Goal: Register for event/course

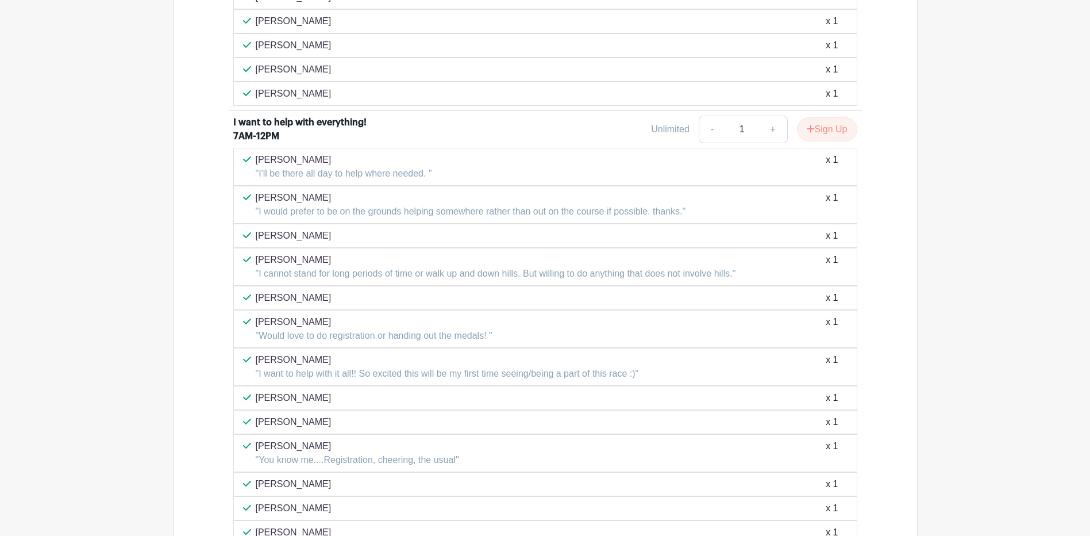
scroll to position [1107, 0]
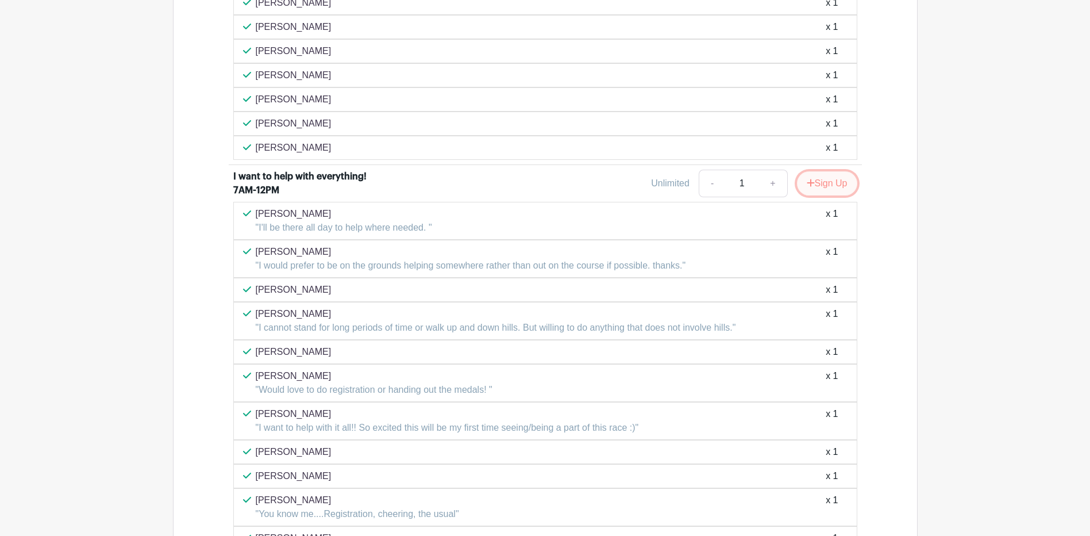
click at [820, 186] on button "Sign Up" at bounding box center [827, 183] width 60 height 24
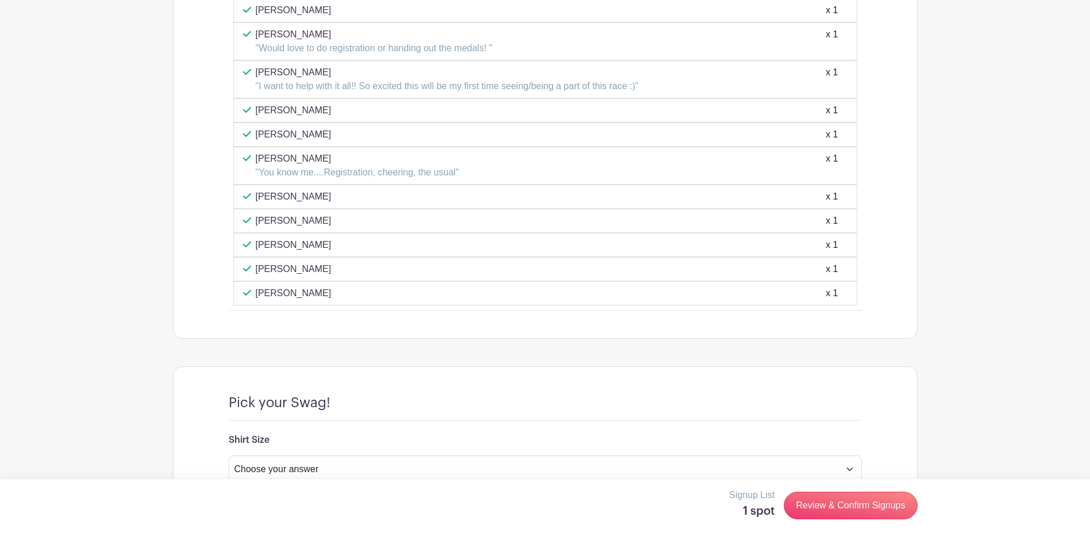
scroll to position [1510, 0]
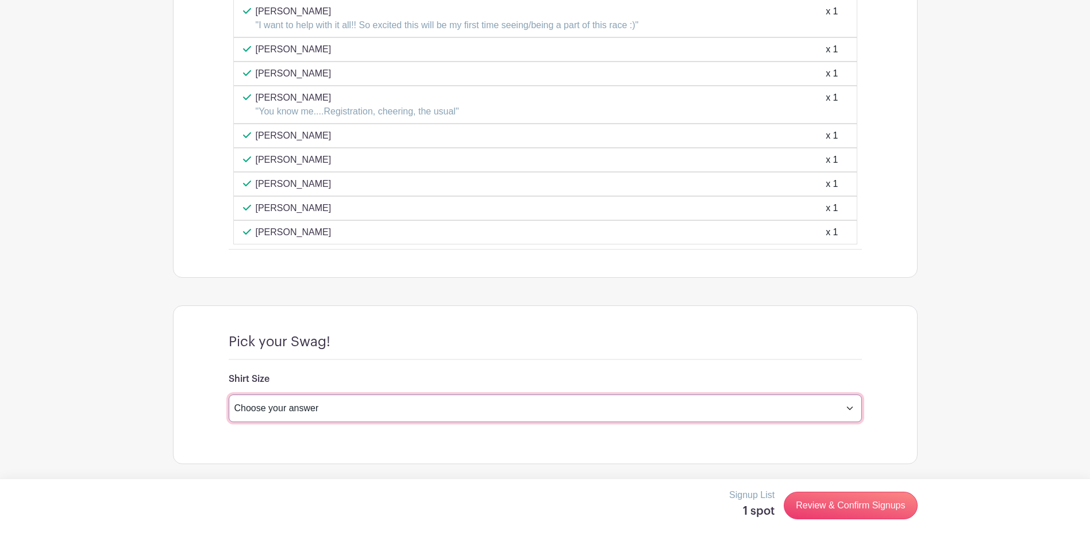
click at [382, 405] on select "Choose your answer Small Medium Large X-Large XX- Large Another option ( please…" at bounding box center [545, 408] width 633 height 28
select select "4597"
click at [229, 394] on select "Choose your answer Small Medium Large X-Large XX- Large Another option ( please…" at bounding box center [545, 408] width 633 height 28
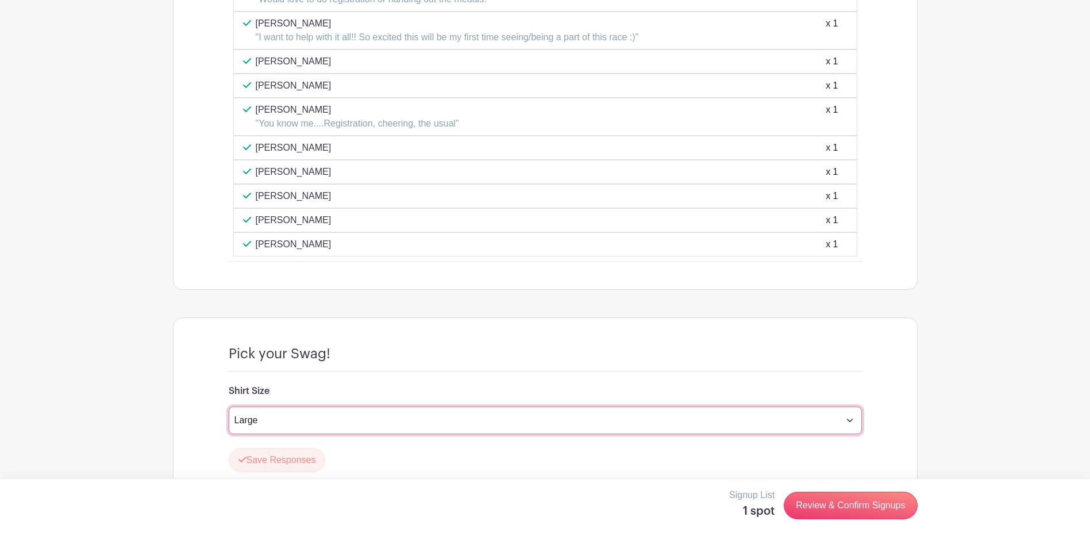
scroll to position [1543, 0]
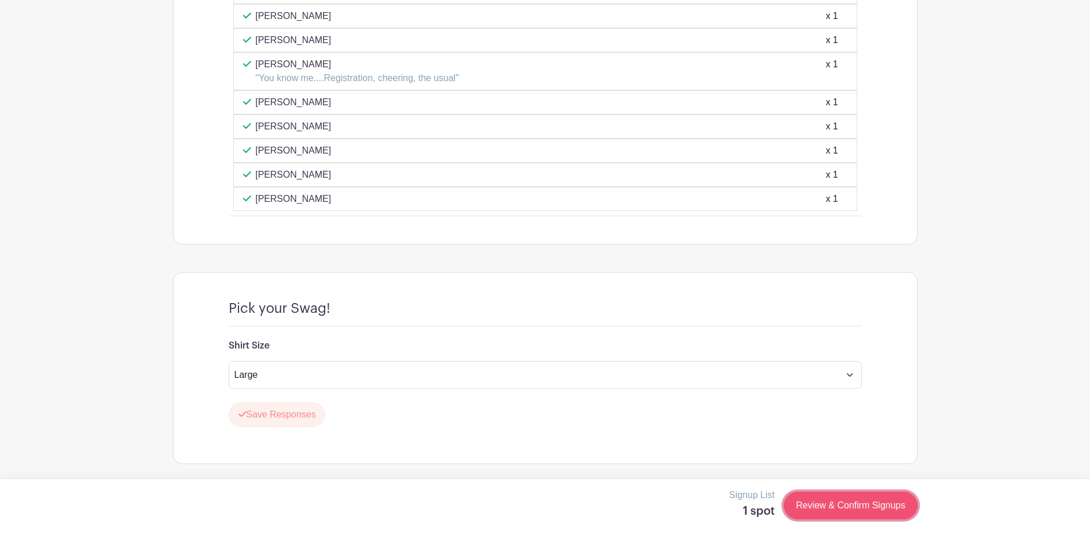
click at [842, 508] on link "Review & Confirm Signups" at bounding box center [850, 505] width 133 height 28
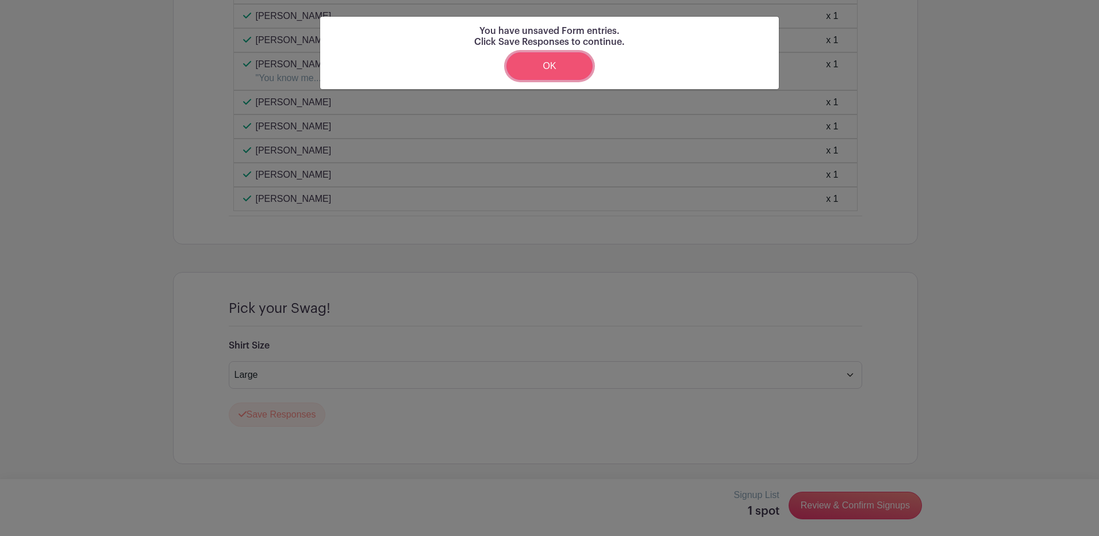
click at [554, 69] on link "OK" at bounding box center [549, 66] width 86 height 28
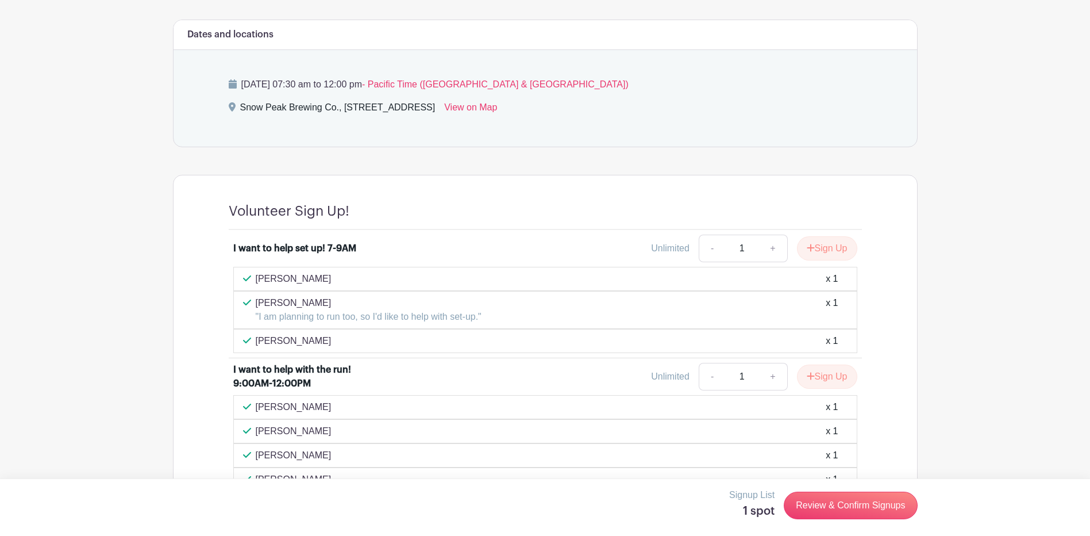
scroll to position [623, 0]
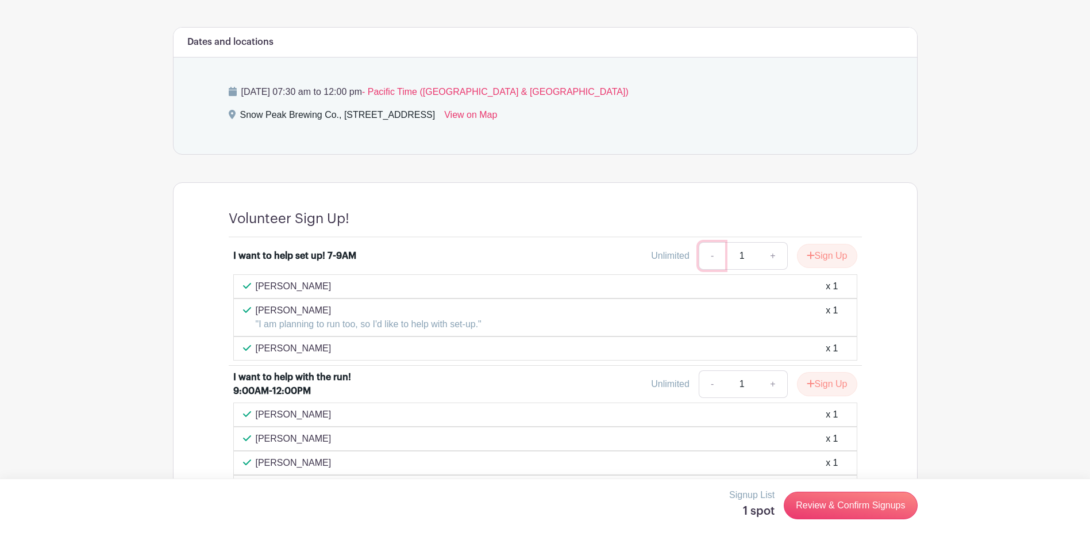
click at [708, 259] on link "-" at bounding box center [712, 256] width 26 height 28
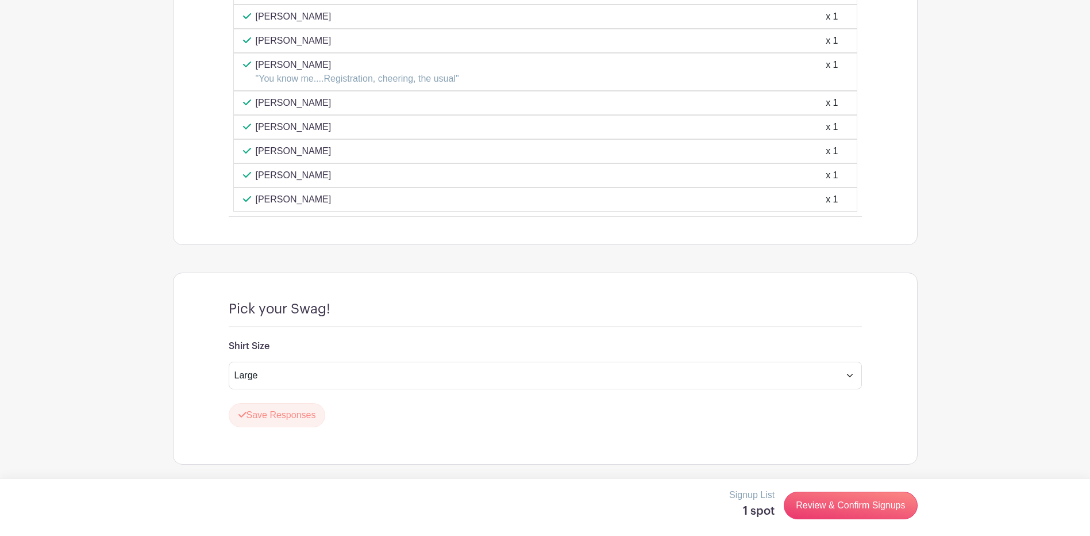
scroll to position [1543, 0]
click at [295, 412] on button "Save Responses" at bounding box center [277, 414] width 97 height 24
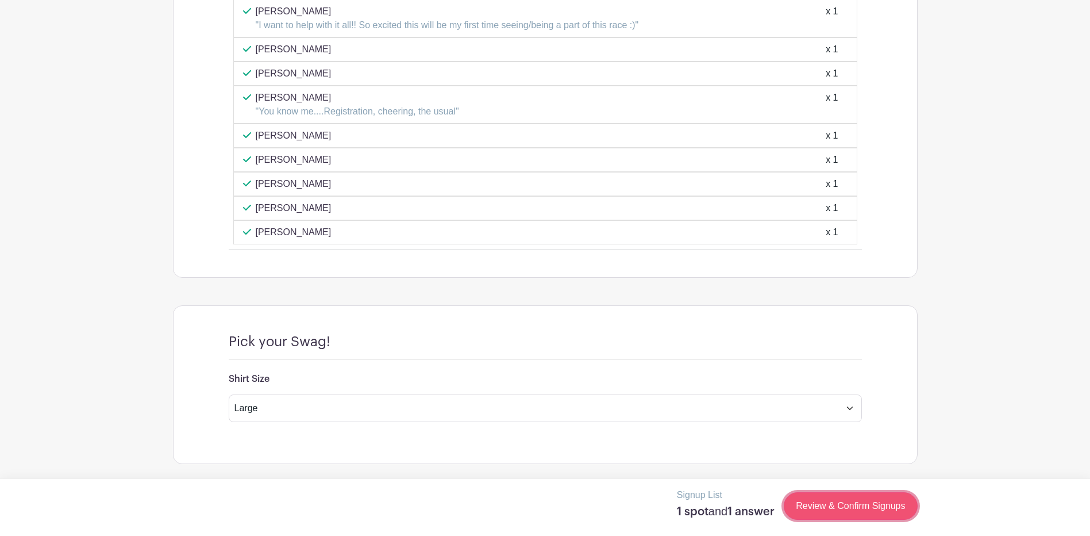
click at [851, 509] on link "Review & Confirm Signups" at bounding box center [850, 506] width 133 height 28
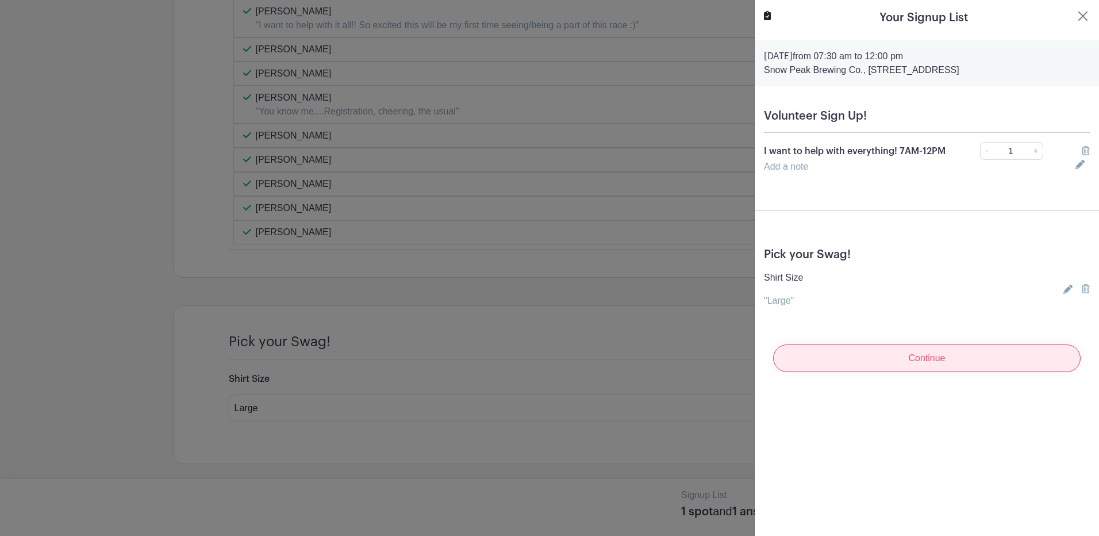
click at [936, 368] on input "Continue" at bounding box center [927, 358] width 308 height 28
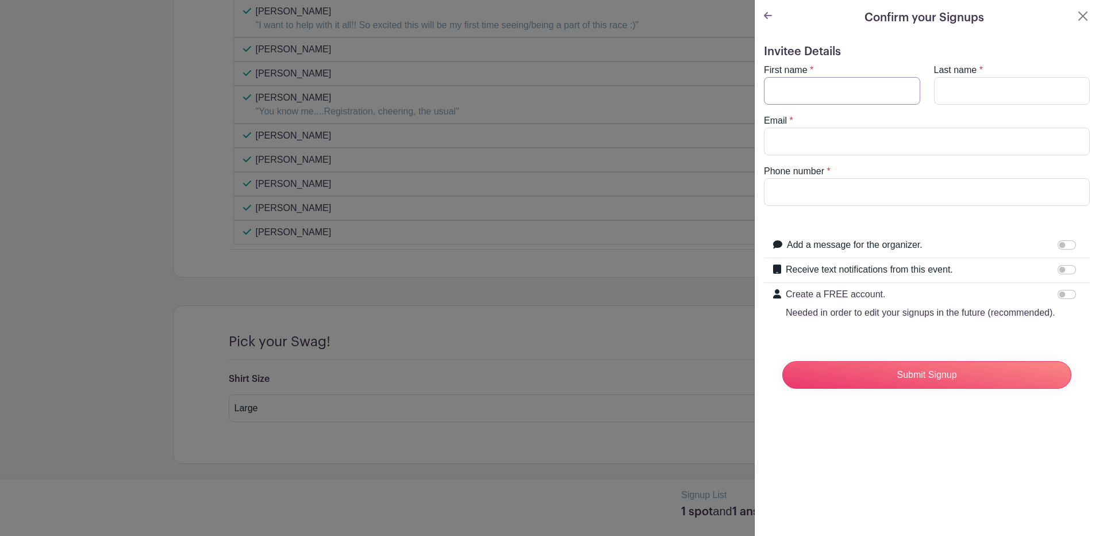
click at [836, 94] on input "First name" at bounding box center [842, 91] width 156 height 28
type input "[PERSON_NAME]"
type input "t"
type input "[EMAIL_ADDRESS][DOMAIN_NAME]"
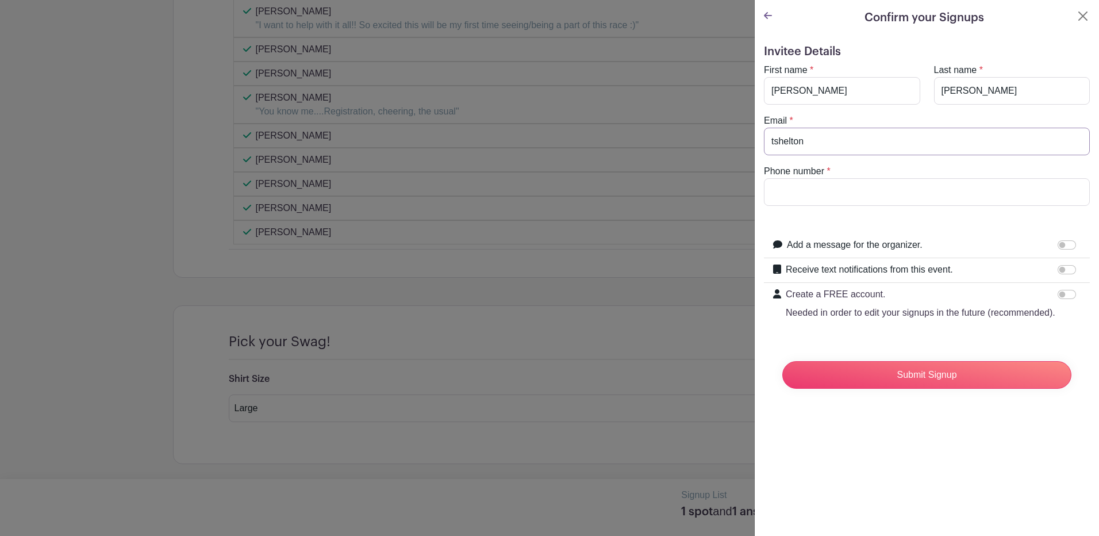
type input "5419998151"
click at [1058, 269] on input "Receive text notifications from this event." at bounding box center [1067, 269] width 18 height 9
checkbox input "true"
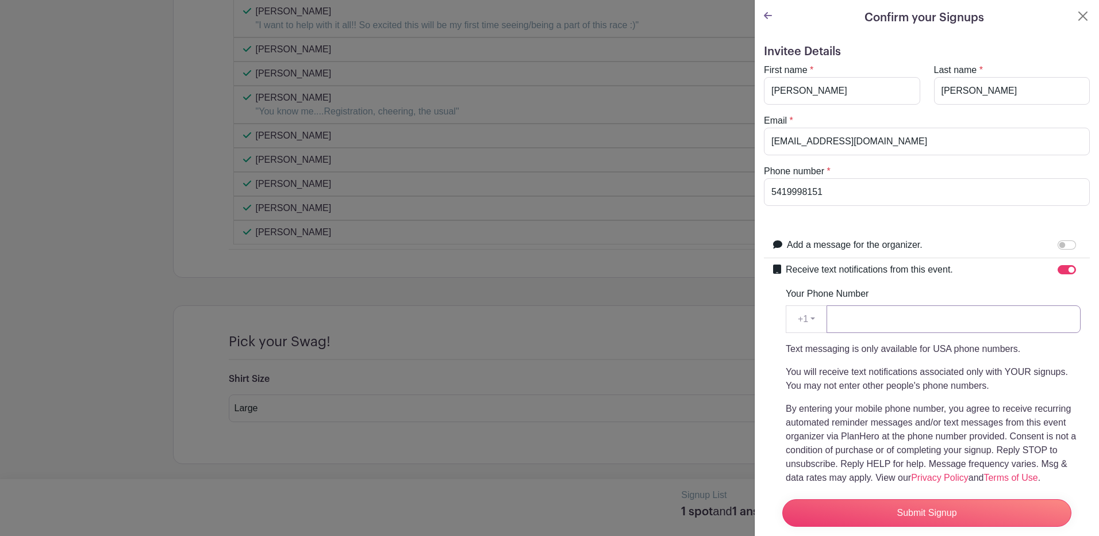
click at [956, 322] on input "Your Phone Number" at bounding box center [954, 319] width 254 height 28
type input "5419998151"
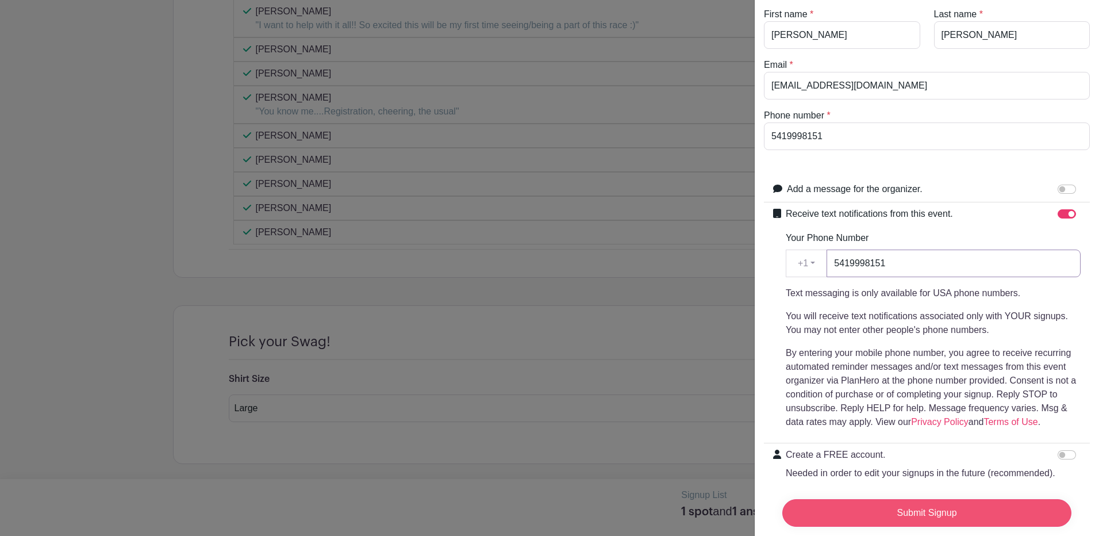
scroll to position [119, 0]
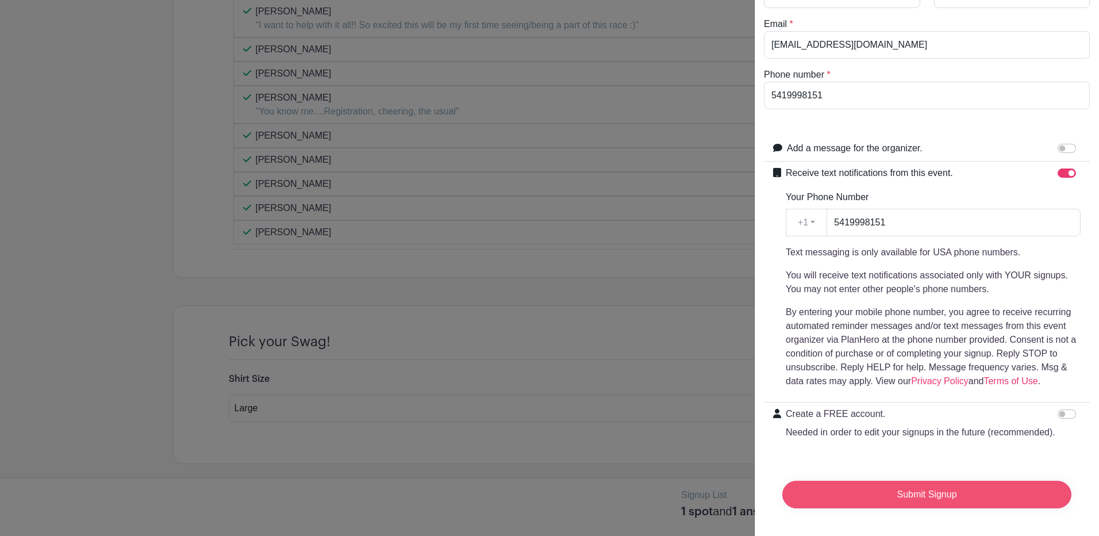
click at [940, 489] on input "Submit Signup" at bounding box center [926, 495] width 289 height 28
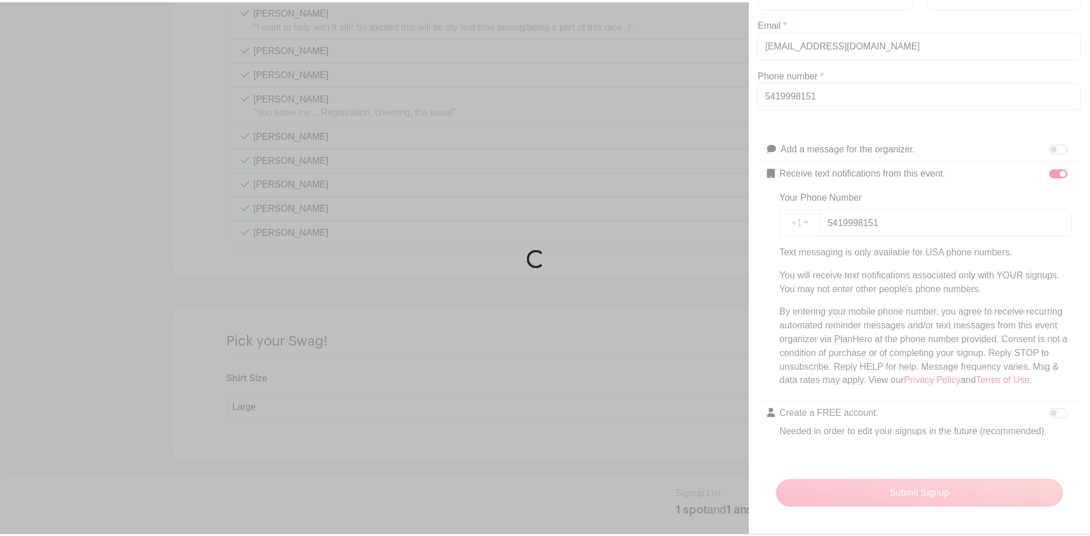
scroll to position [1534, 0]
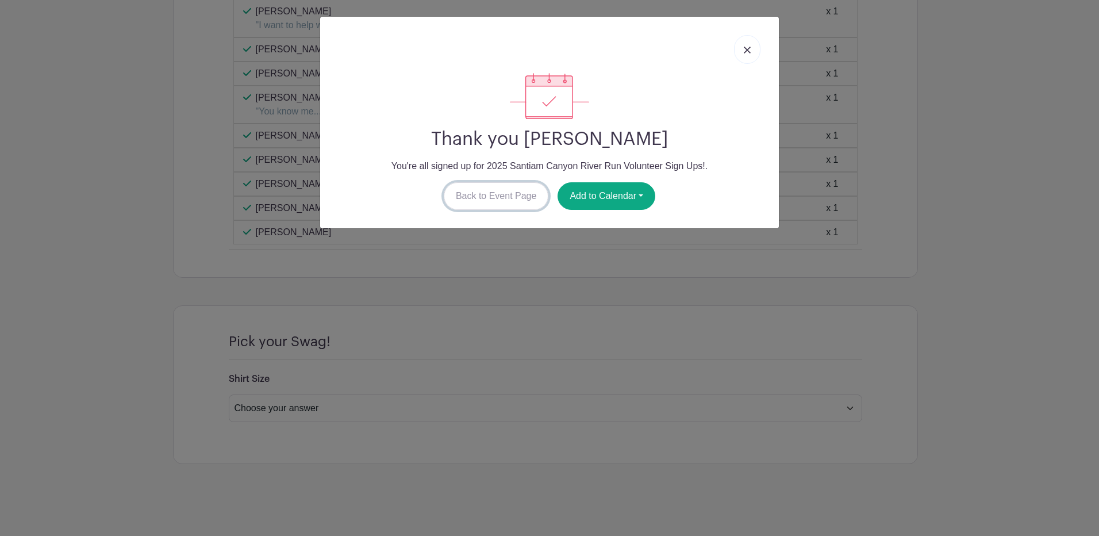
drag, startPoint x: 508, startPoint y: 197, endPoint x: 516, endPoint y: 201, distance: 9.0
click at [508, 197] on link "Back to Event Page" at bounding box center [496, 196] width 105 height 28
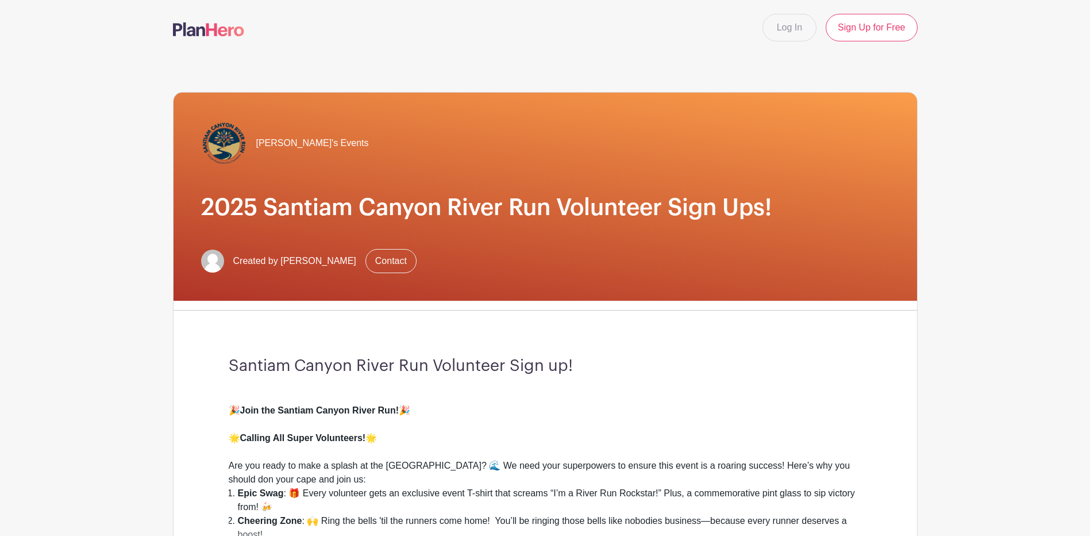
scroll to position [230, 0]
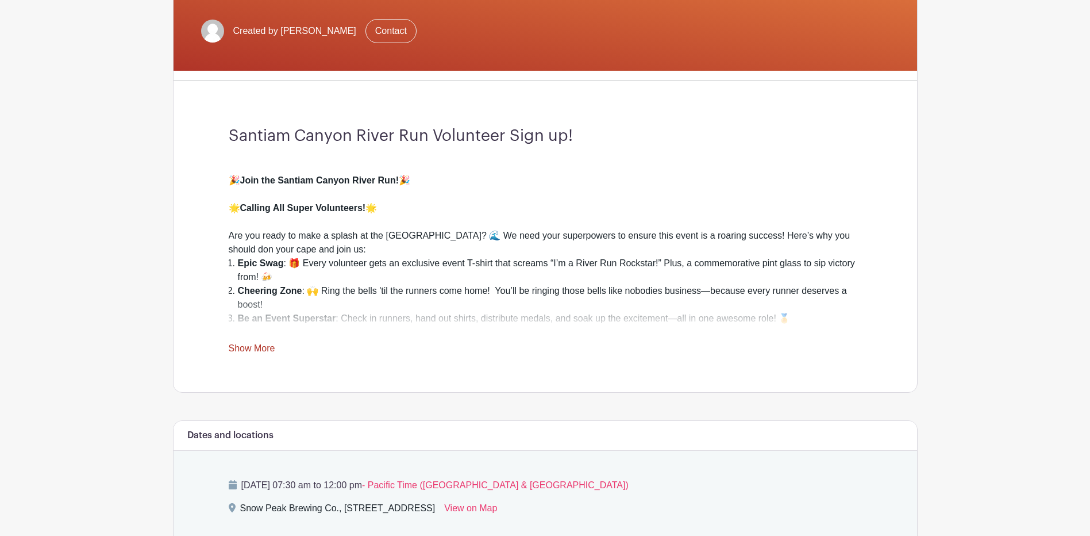
click at [245, 349] on link "Show More" at bounding box center [252, 350] width 47 height 14
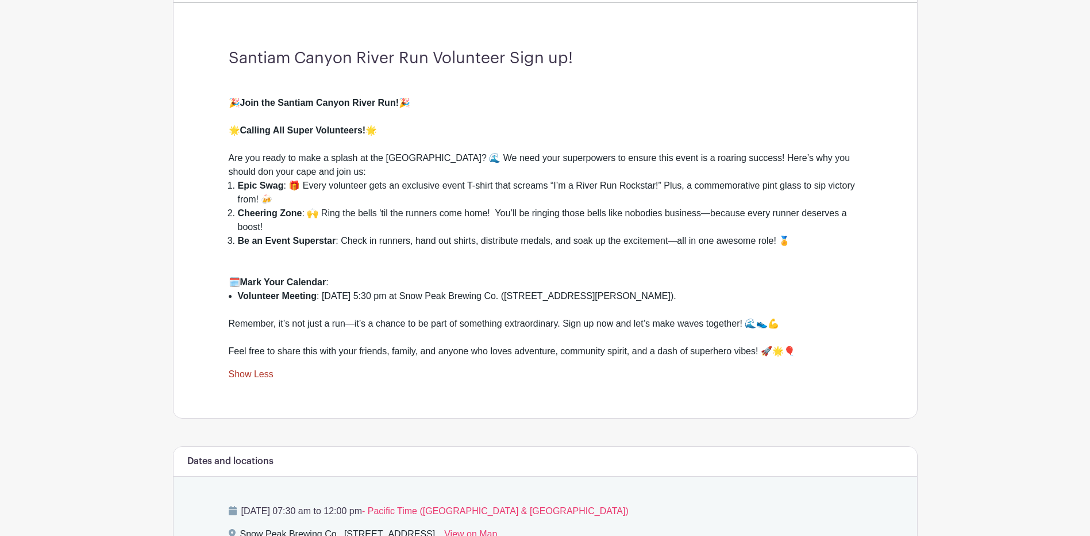
scroll to position [287, 0]
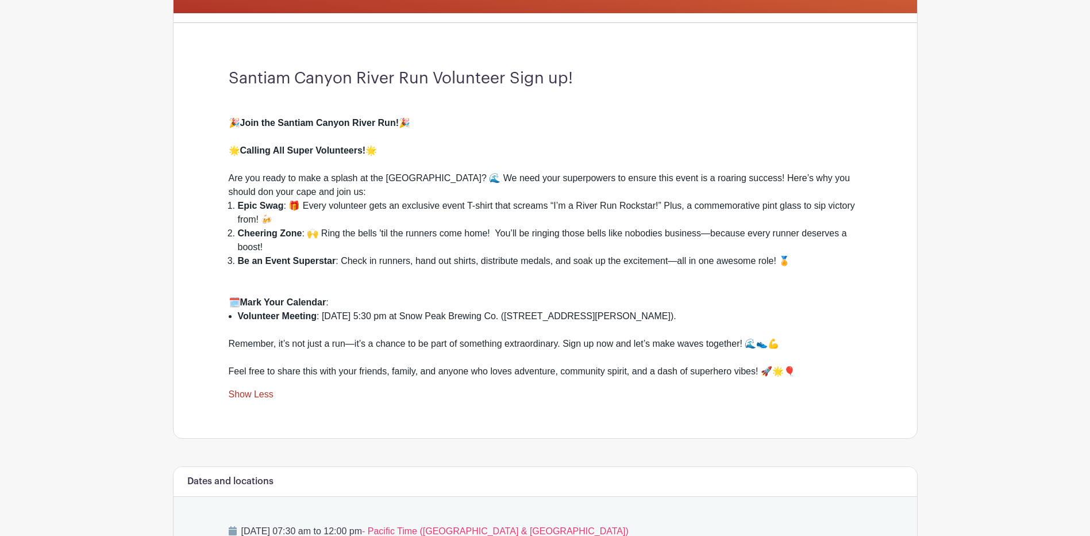
click at [851, 345] on div "Remember, it’s not just a run—it’s a chance to be part of something extraordina…" at bounding box center [545, 337] width 633 height 28
click at [255, 397] on link "Show Less" at bounding box center [251, 396] width 45 height 14
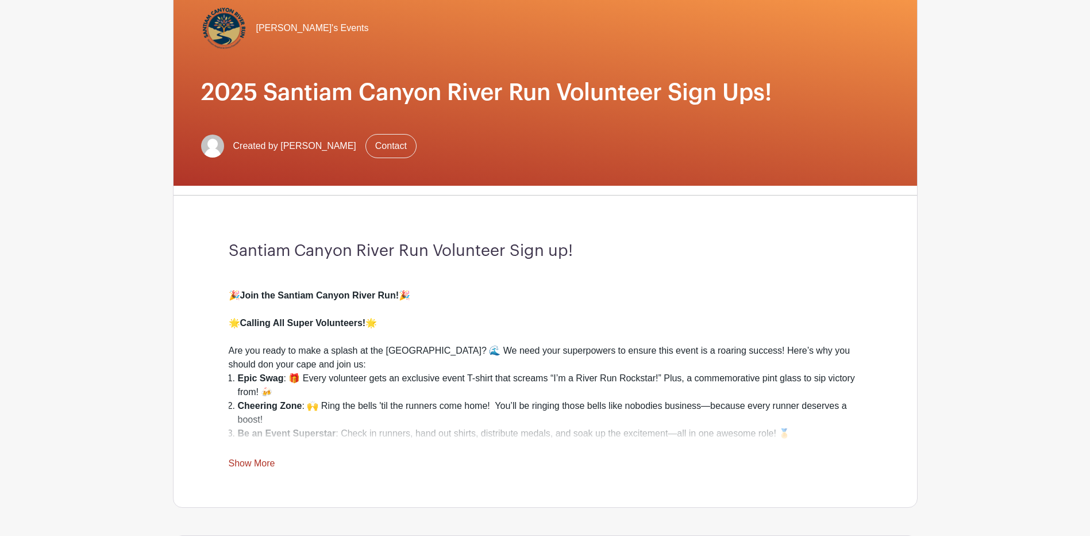
scroll to position [0, 0]
